Goal: Task Accomplishment & Management: Manage account settings

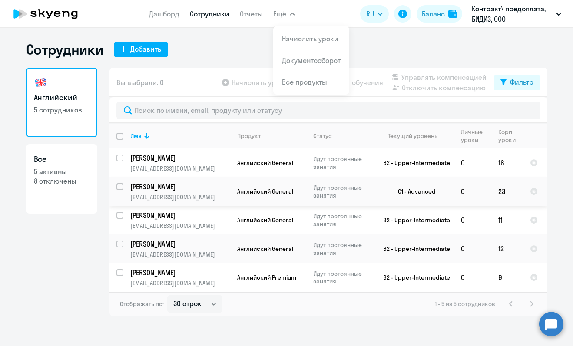
select select "30"
click at [177, 224] on p "[EMAIL_ADDRESS][DOMAIN_NAME]" at bounding box center [179, 226] width 99 height 8
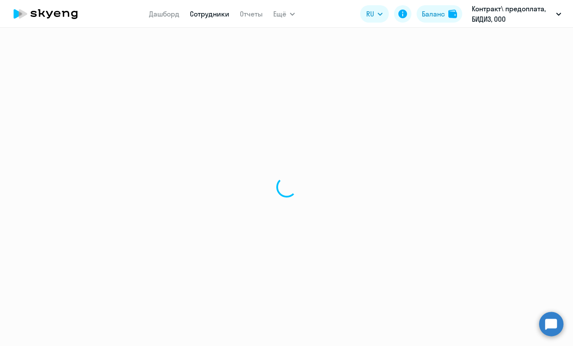
select select "english"
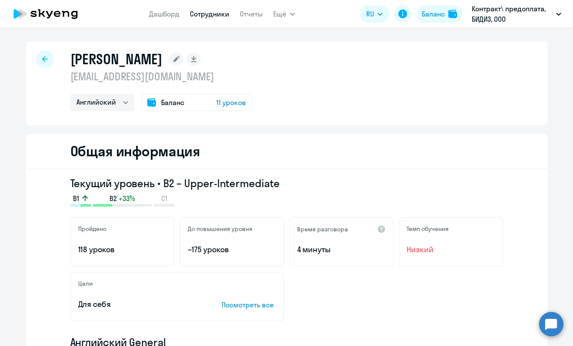
click at [48, 56] on div at bounding box center [44, 58] width 17 height 17
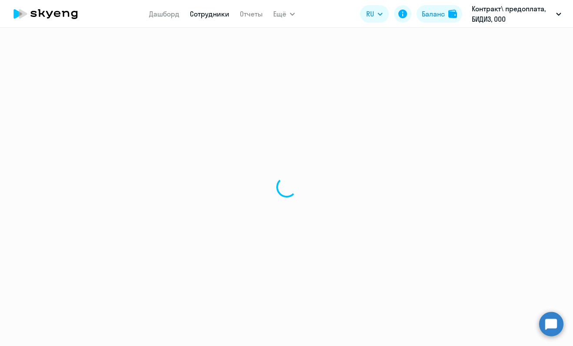
select select "30"
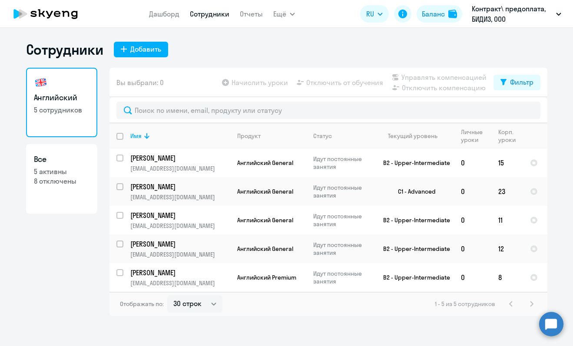
click at [62, 179] on p "8 отключены" at bounding box center [62, 181] width 56 height 10
select select "30"
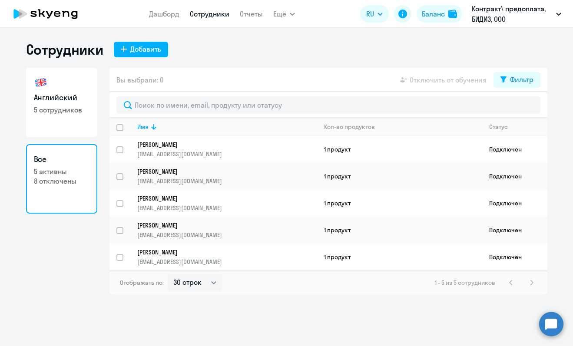
click at [59, 179] on p "8 отключены" at bounding box center [62, 181] width 56 height 10
click at [535, 281] on div "1 - 5 из 5 сотрудников" at bounding box center [486, 282] width 102 height 10
